Goal: Communication & Community: Answer question/provide support

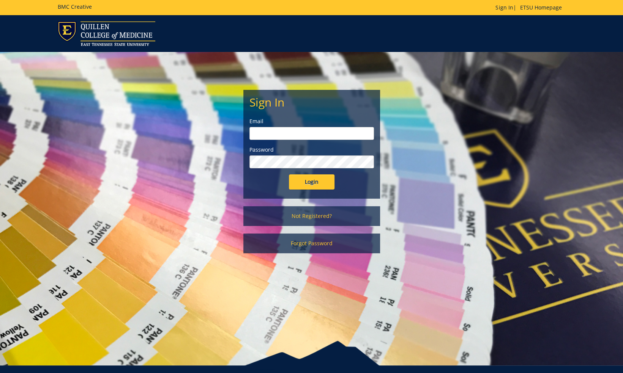
type input "[PERSON_NAME][EMAIL_ADDRESS][DOMAIN_NAME]"
click at [301, 184] on input "Login" at bounding box center [312, 182] width 46 height 15
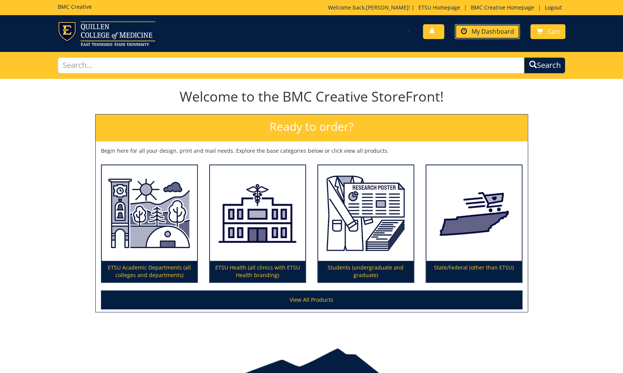
click at [486, 26] on link "My Dashboard" at bounding box center [486, 31] width 65 height 15
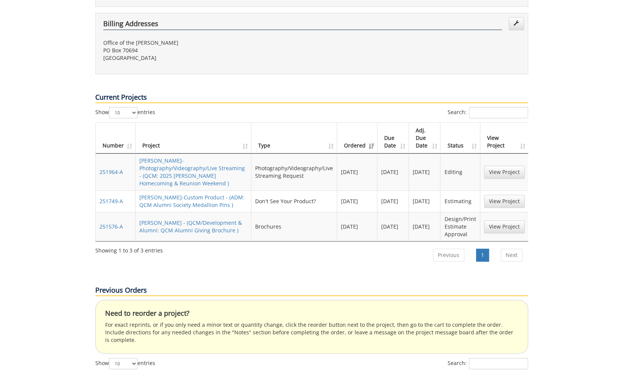
scroll to position [190, 0]
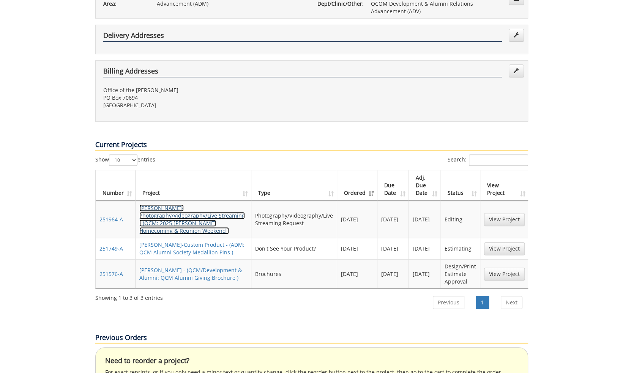
click at [203, 204] on link "[PERSON_NAME]-Photography/Videography/Live Streaming - (QCM: 2025 [PERSON_NAME]…" at bounding box center [191, 219] width 105 height 30
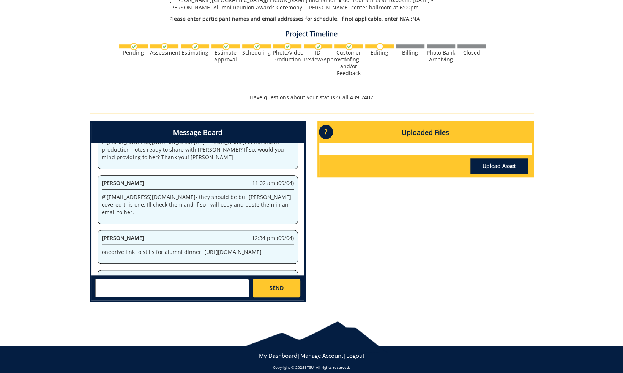
scroll to position [211, 0]
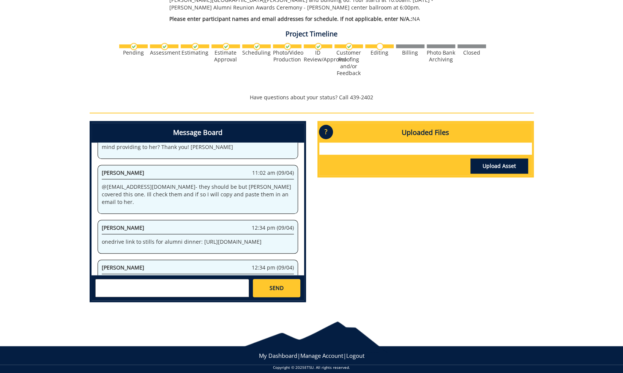
drag, startPoint x: 169, startPoint y: 232, endPoint x: 200, endPoint y: 215, distance: 34.6
click at [200, 238] on p "onedrive link to stills for alumni dinner: [URL][DOMAIN_NAME]" at bounding box center [198, 242] width 192 height 8
copy p "[URL][DOMAIN_NAME]"
click at [197, 238] on p "onedrive link to stills for alumni dinner: [URL][DOMAIN_NAME]" at bounding box center [198, 242] width 192 height 8
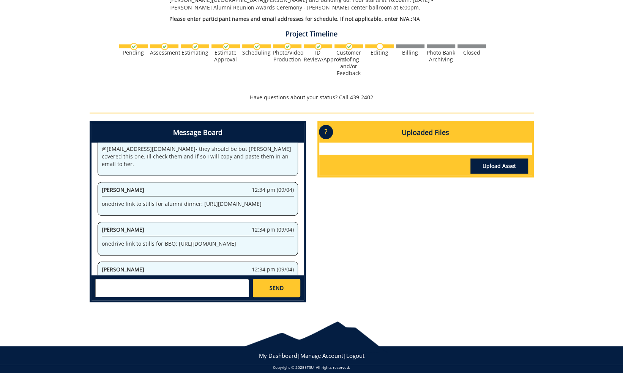
scroll to position [287, 0]
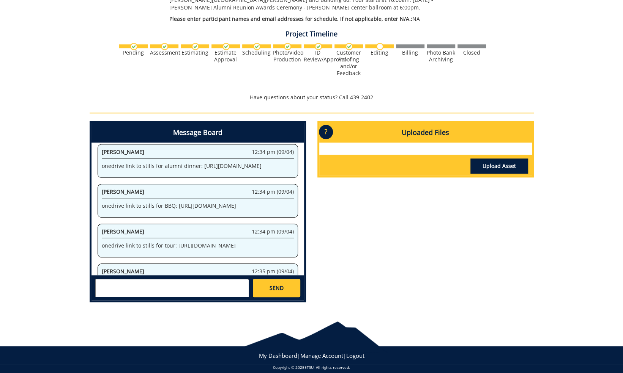
drag, startPoint x: 255, startPoint y: 211, endPoint x: 176, endPoint y: 197, distance: 80.6
click at [176, 202] on p "onedrive link to stills for BBQ: [URL][DOMAIN_NAME]" at bounding box center [198, 206] width 192 height 8
copy p "[URL][DOMAIN_NAME]"
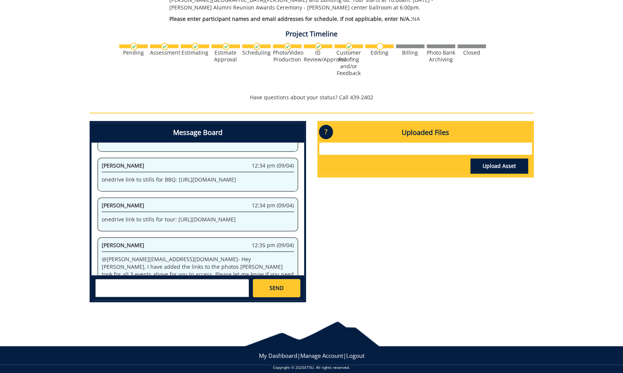
scroll to position [325, 0]
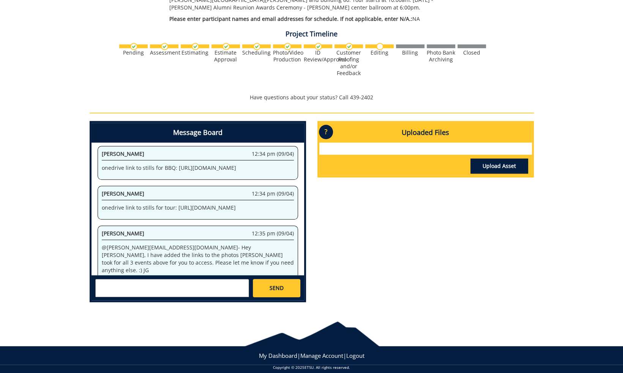
drag, startPoint x: 209, startPoint y: 228, endPoint x: 175, endPoint y: 215, distance: 35.9
click at [175, 212] on p "onedrive link to stills for tour: [URL][DOMAIN_NAME]" at bounding box center [198, 208] width 192 height 8
copy p "[URL][DOMAIN_NAME]"
copy p "https://etsu365-my.sharepoint.com/:f:/g/personal/carrollmo_etsu_edu/EipuJj4zQ59…"
click at [200, 94] on p "Have questions about your status? Call 439-2402" at bounding box center [312, 98] width 444 height 8
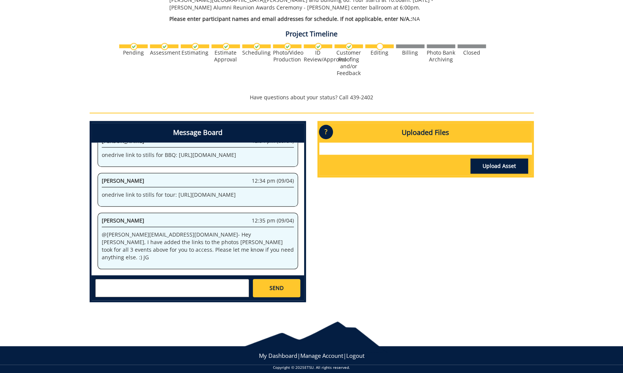
scroll to position [363, 0]
click at [173, 280] on textarea at bounding box center [172, 288] width 154 height 18
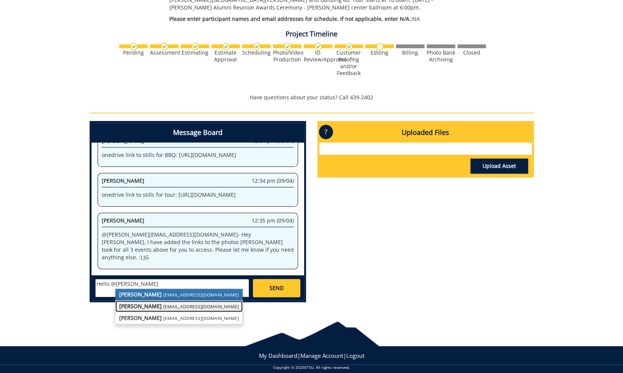
click at [165, 303] on small "gougeja@etsu.edu" at bounding box center [200, 306] width 75 height 6
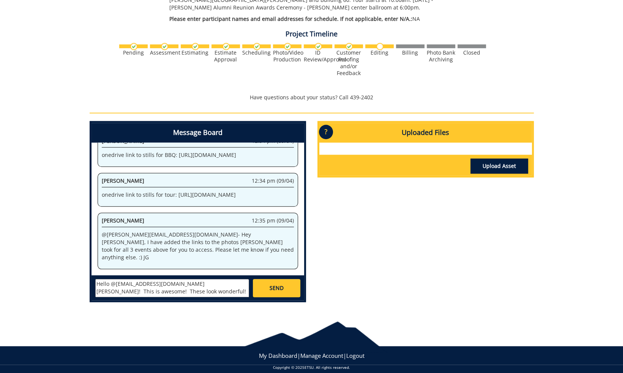
scroll to position [6, 0]
type textarea "Hello @gougeja@etsu.edu Jeremy! This is awesome! These look wonderful! I apprec…"
click at [264, 284] on link "SEND" at bounding box center [276, 288] width 47 height 18
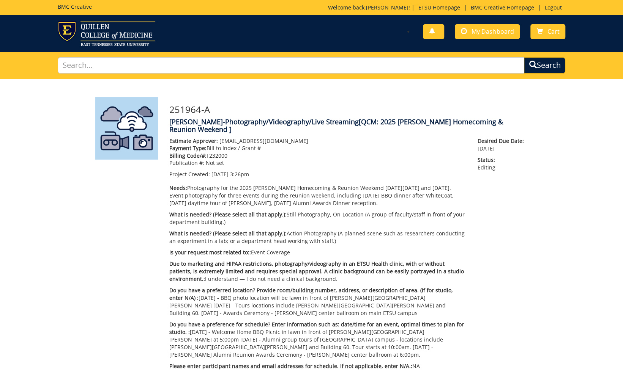
scroll to position [4659, 0]
click at [482, 33] on span "My Dashboard" at bounding box center [492, 31] width 42 height 8
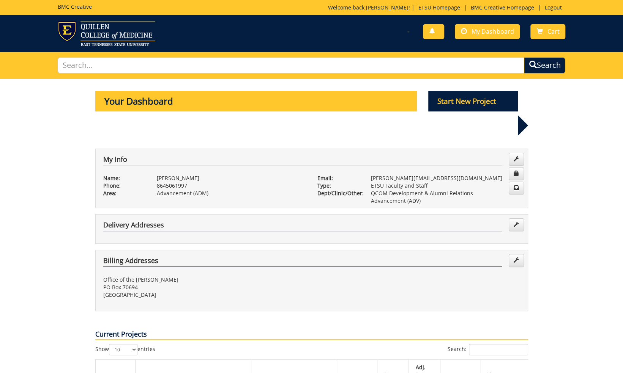
scroll to position [190, 0]
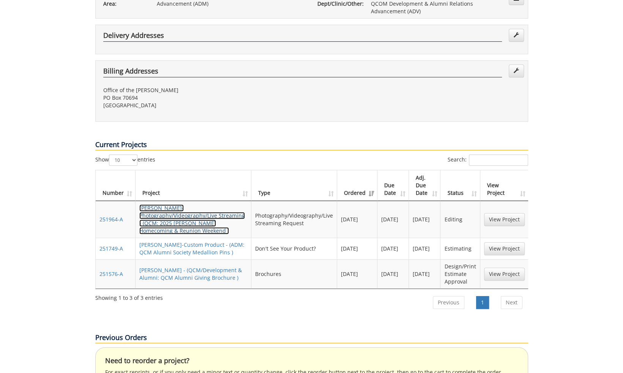
click at [199, 204] on link "KarinVon Kaenel-Photography/Videography/Live Streaming - (QCM: 2025 Quillen Hom…" at bounding box center [191, 219] width 105 height 30
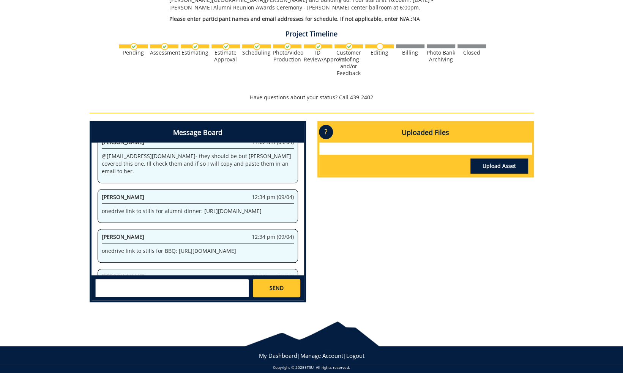
scroll to position [258, 0]
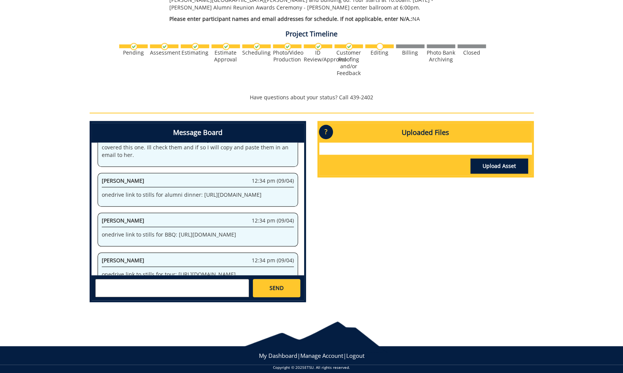
drag, startPoint x: 167, startPoint y: 185, endPoint x: 199, endPoint y: 171, distance: 34.6
click at [199, 191] on p "onedrive link to stills for alumni dinner: https://etsu365-my.sharepoint.com/:f…" at bounding box center [198, 195] width 192 height 8
copy p "https://etsu365-my.sharepoint.com/:f:/g/personal/carrollmo_etsu_edu/Eo7TeZO8udZ…"
click at [231, 217] on div "Jeremiah Gouge 12:34 pm (09/04)" at bounding box center [198, 222] width 192 height 10
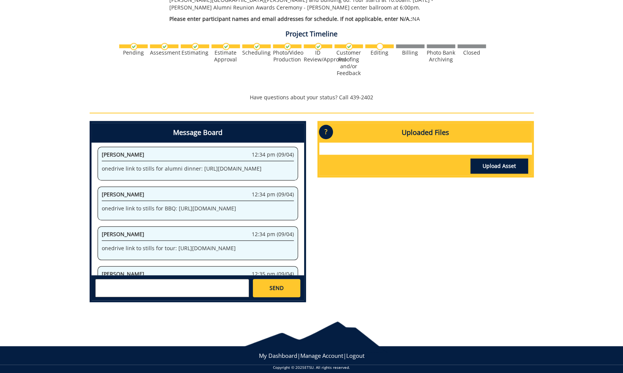
scroll to position [296, 0]
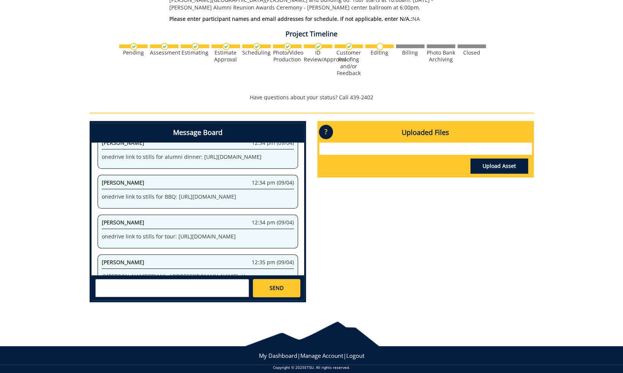
drag, startPoint x: 257, startPoint y: 205, endPoint x: 176, endPoint y: 188, distance: 82.5
click at [176, 188] on div "Jeremiah Gouge 12:34 pm (09/04) onedrive link to stills for BBQ: https://etsu36…" at bounding box center [197, 192] width 200 height 34
copy p "https://etsu365-my.sharepoint.com/:f:/g/personal/carrollmo_etsu_edu/Et-q_sEqnx1…"
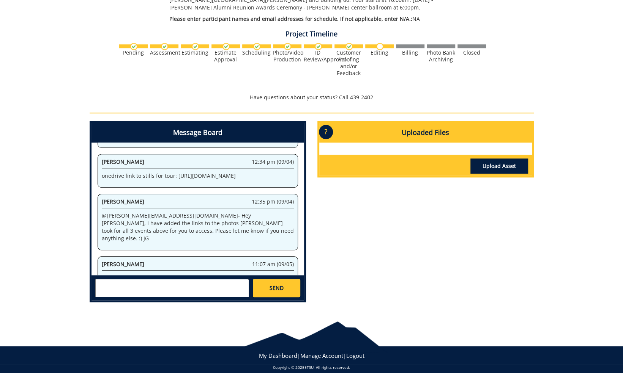
scroll to position [372, 0]
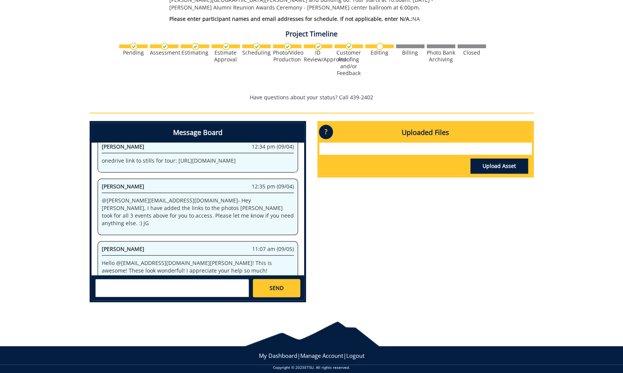
drag, startPoint x: 175, startPoint y: 164, endPoint x: 206, endPoint y: 180, distance: 34.3
click at [206, 165] on p "onedrive link to stills for tour: https://etsu365-my.sharepoint.com/:f:/g/perso…" at bounding box center [198, 161] width 192 height 8
copy p "https://etsu365-my.sharepoint.com/:f:/g/personal/carrollmo_etsu_edu/EipuJj4zQ59…"
drag, startPoint x: 407, startPoint y: 287, endPoint x: 401, endPoint y: 281, distance: 8.6
click at [407, 287] on div "Message Board System 3:26 pm (05/08) Welcome to the Project Messenger. All mess…" at bounding box center [311, 214] width 455 height 187
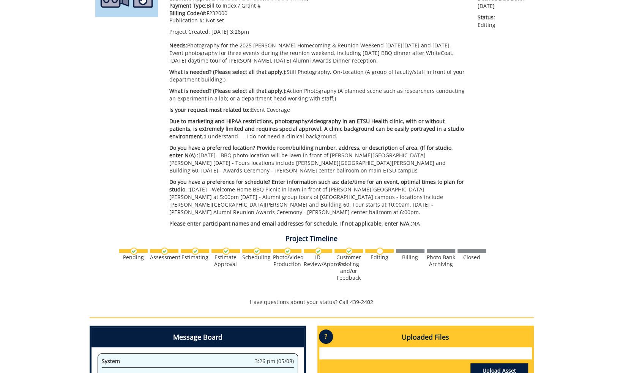
scroll to position [0, 0]
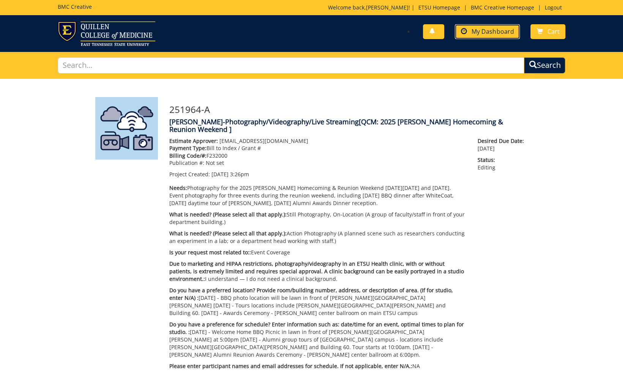
click at [483, 32] on span "My Dashboard" at bounding box center [492, 31] width 42 height 8
